Goal: Task Accomplishment & Management: Manage account settings

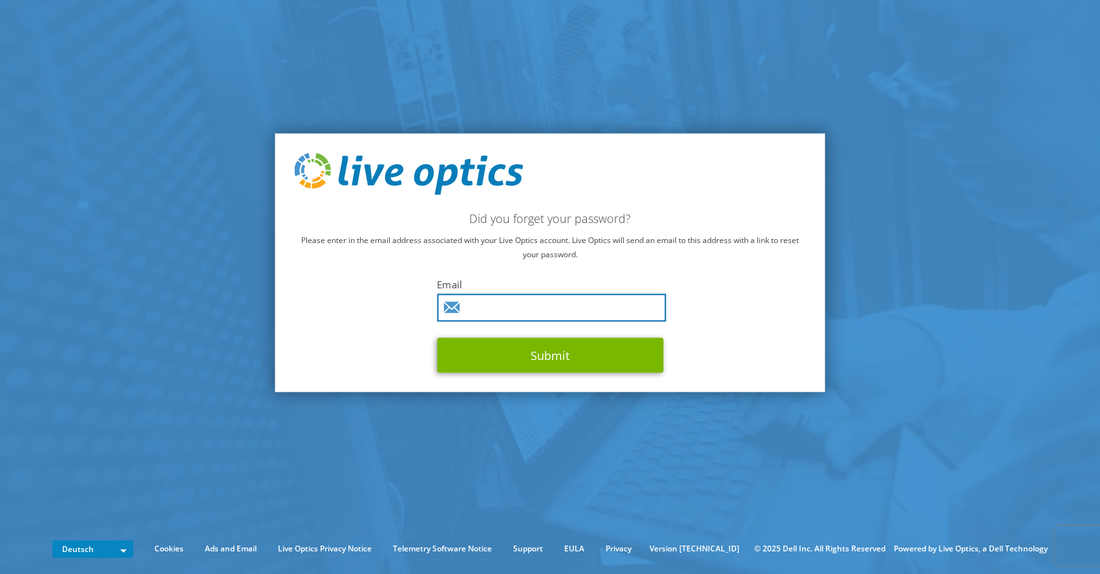
click at [581, 303] on input "text" at bounding box center [551, 308] width 229 height 28
type input "[EMAIL_ADDRESS][DOMAIN_NAME]"
click at [437, 338] on button "Submit" at bounding box center [550, 355] width 226 height 35
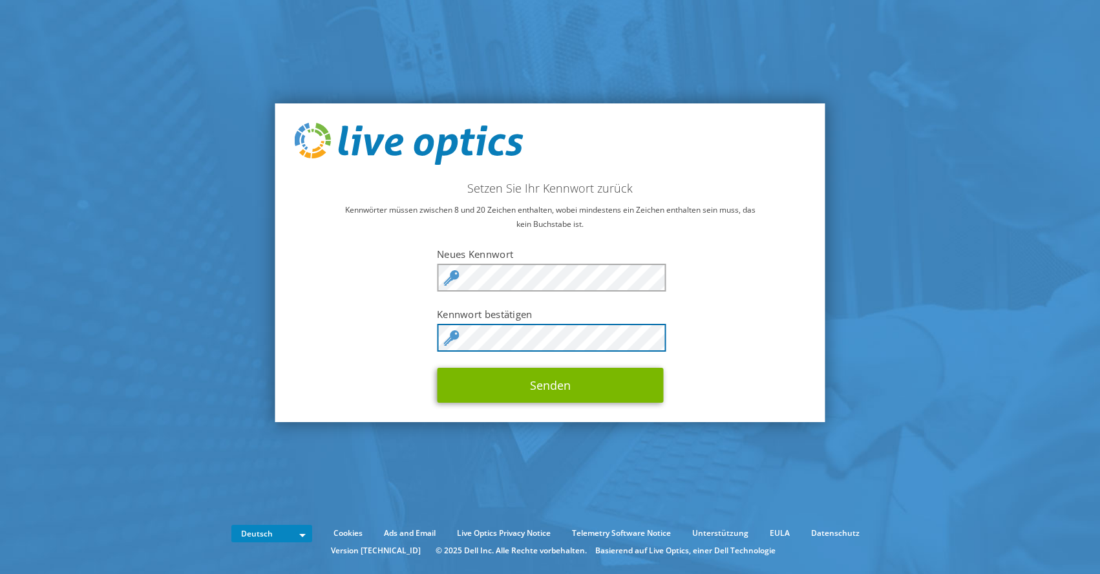
click at [437, 368] on button "Senden" at bounding box center [550, 385] width 226 height 35
